Goal: Information Seeking & Learning: Learn about a topic

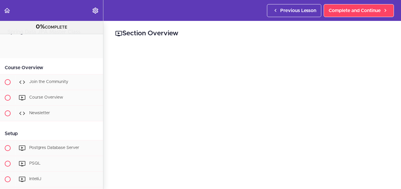
scroll to position [218, 0]
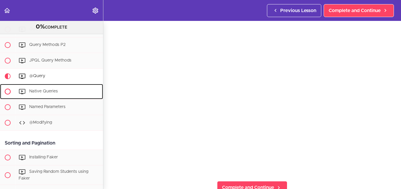
click at [44, 94] on span "Native Queries" at bounding box center [43, 91] width 29 height 4
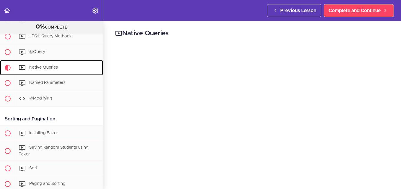
scroll to position [507, 0]
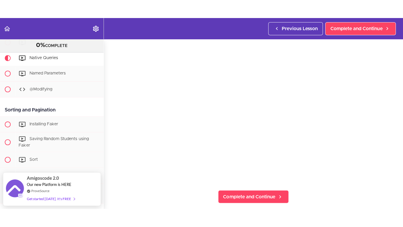
scroll to position [45, 0]
